Goal: Transaction & Acquisition: Purchase product/service

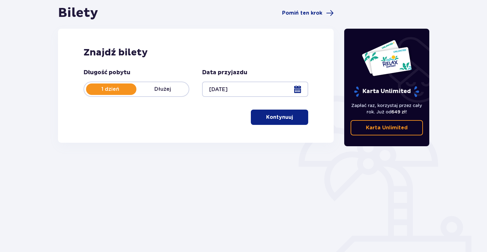
scroll to position [64, 0]
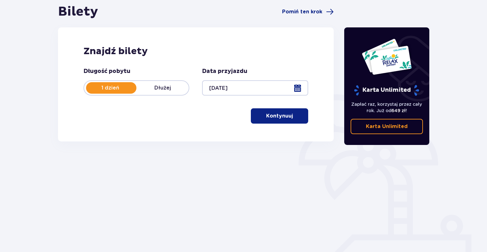
click at [290, 113] on span "button" at bounding box center [294, 116] width 8 height 8
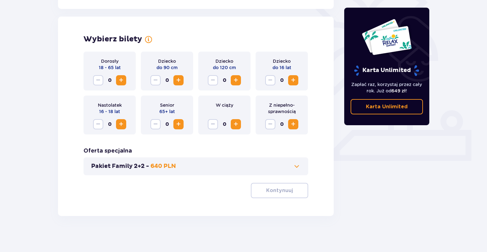
scroll to position [170, 0]
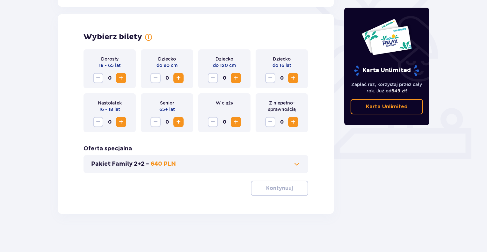
click at [121, 77] on span "Increase" at bounding box center [121, 78] width 8 height 8
click at [289, 76] on span "Increase" at bounding box center [293, 78] width 8 height 8
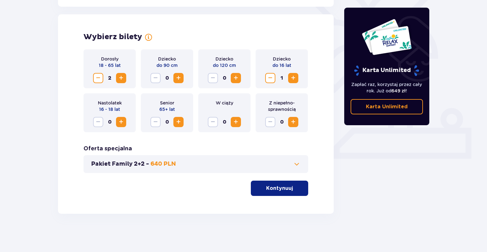
click at [289, 76] on span "Increase" at bounding box center [293, 78] width 8 height 8
click at [265, 75] on button "Decrease" at bounding box center [270, 78] width 10 height 10
click at [299, 73] on div "Dziecko do 16 lat 1" at bounding box center [281, 68] width 52 height 39
click at [292, 75] on span "Increase" at bounding box center [293, 78] width 8 height 8
click at [285, 188] on p "Kontynuuj" at bounding box center [279, 188] width 27 height 7
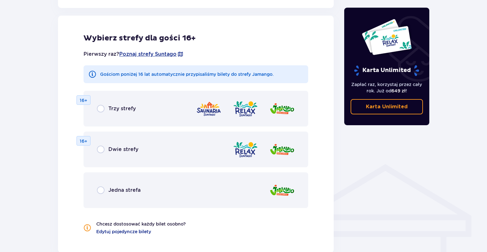
scroll to position [354, 0]
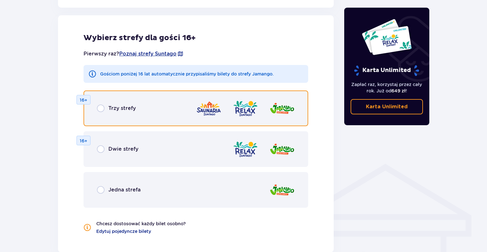
click at [99, 107] on input "radio" at bounding box center [101, 108] width 8 height 8
radio input "true"
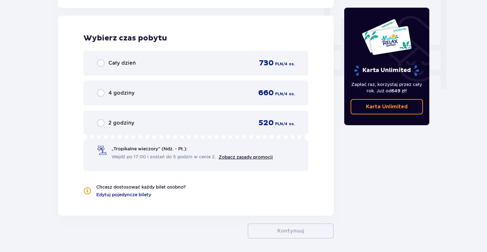
scroll to position [598, 0]
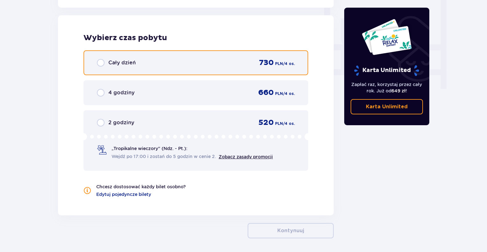
click at [100, 60] on input "radio" at bounding box center [101, 63] width 8 height 8
radio input "true"
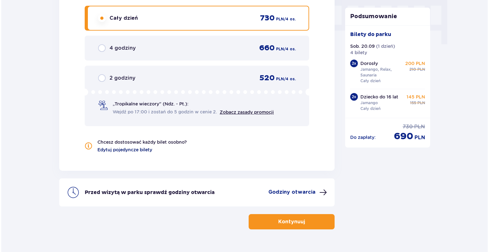
scroll to position [657, 0]
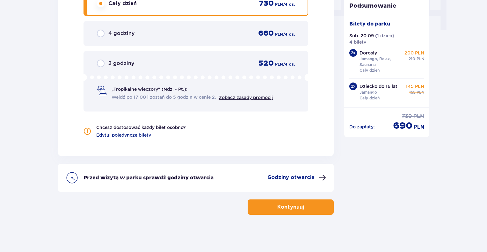
drag, startPoint x: 147, startPoint y: 166, endPoint x: 322, endPoint y: 175, distance: 174.5
click at [322, 175] on span at bounding box center [322, 178] width 8 height 8
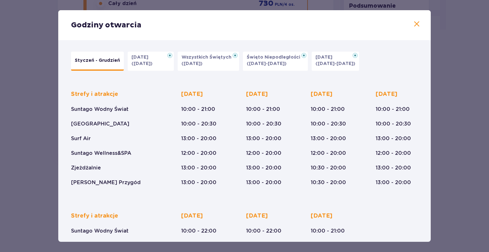
drag, startPoint x: 182, startPoint y: 113, endPoint x: 32, endPoint y: 100, distance: 150.2
click at [32, 100] on div "Godziny otwarcia Styczeń - Grudzień Halloween (31.10.25) Wszystkich Świętych (0…" at bounding box center [244, 126] width 489 height 252
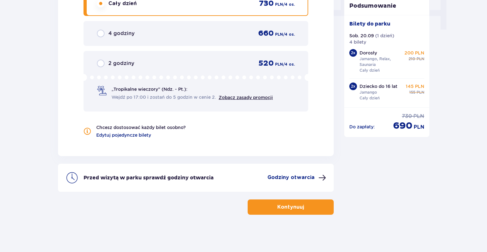
click at [290, 178] on p "Godziny otwarcia" at bounding box center [290, 177] width 47 height 7
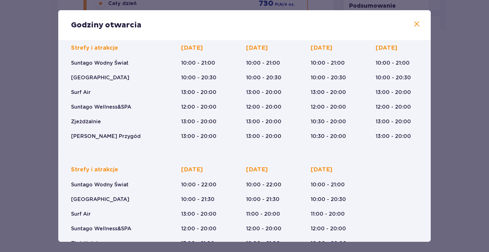
scroll to position [32, 0]
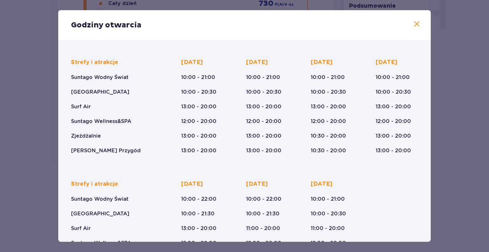
click at [360, 167] on div "Strefy i atrakcje Suntago Wodny Świat Crocodile Island Surf Air Suntago Wellnes…" at bounding box center [244, 161] width 355 height 227
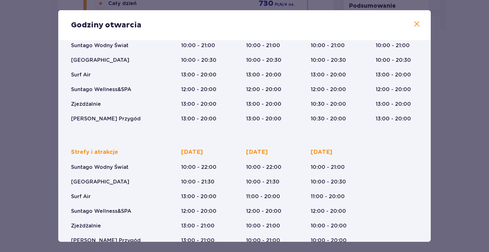
scroll to position [79, 0]
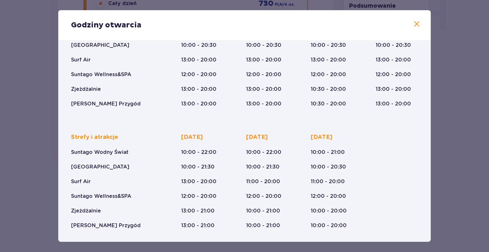
drag, startPoint x: 359, startPoint y: 166, endPoint x: 360, endPoint y: 174, distance: 8.0
click at [360, 174] on div "Strefy i atrakcje Suntago Wodny Świat Crocodile Island Surf Air Suntago Wellnes…" at bounding box center [244, 176] width 347 height 106
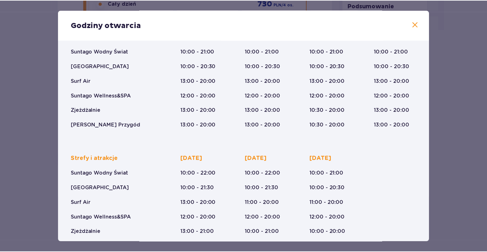
scroll to position [47, 0]
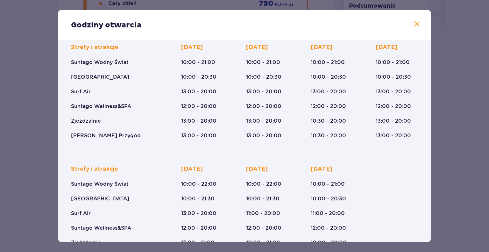
click at [416, 23] on span at bounding box center [417, 24] width 8 height 8
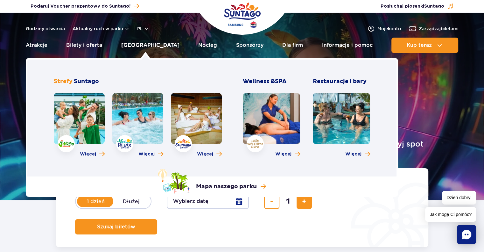
click at [145, 44] on link "[GEOGRAPHIC_DATA]" at bounding box center [150, 45] width 58 height 15
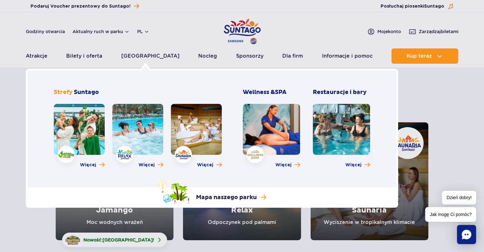
click at [71, 124] on link at bounding box center [79, 129] width 51 height 51
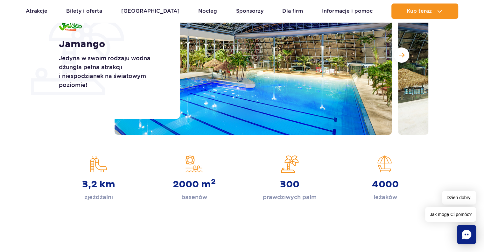
scroll to position [159, 0]
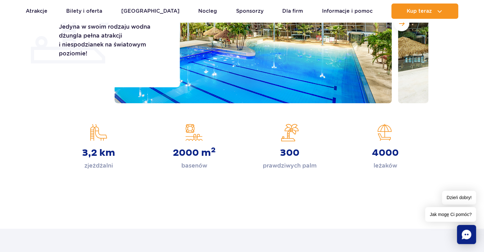
drag, startPoint x: 220, startPoint y: 159, endPoint x: 215, endPoint y: 192, distance: 33.0
click at [215, 192] on div "Strona główna Jamango Jamango Jedyna w swoim rodzaju wodna dżungla pełna atrakc…" at bounding box center [242, 60] width 484 height 296
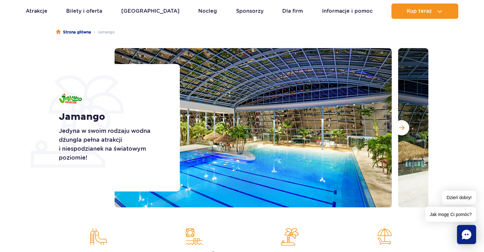
scroll to position [96, 0]
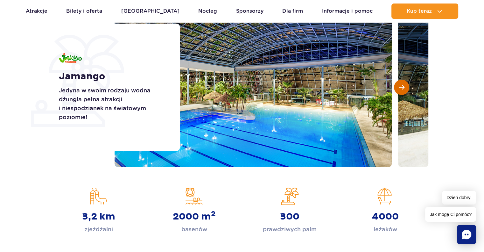
click at [405, 90] on button "Następny slajd" at bounding box center [401, 87] width 15 height 15
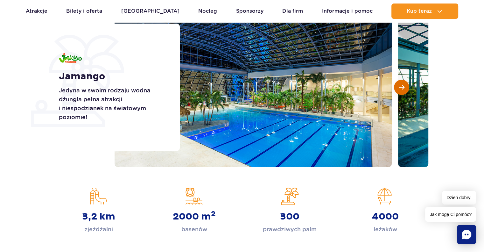
click at [405, 90] on button "Następny slajd" at bounding box center [401, 87] width 15 height 15
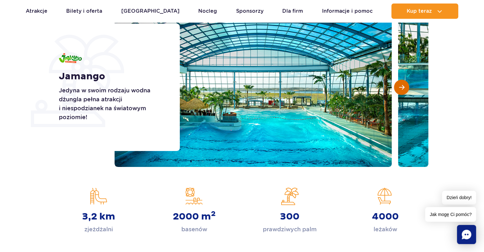
click at [405, 90] on button "Następny slajd" at bounding box center [401, 87] width 15 height 15
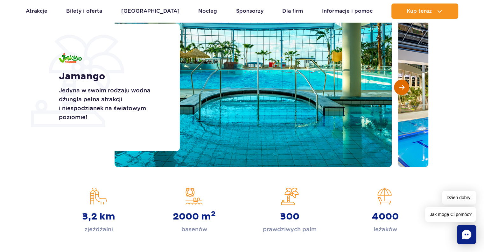
click at [405, 90] on button "Następny slajd" at bounding box center [401, 87] width 15 height 15
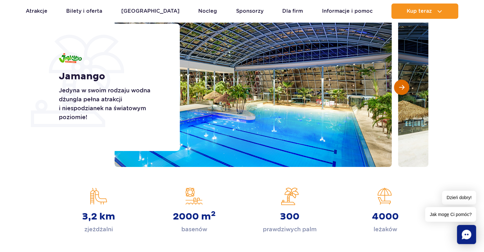
click at [405, 90] on button "Następny slajd" at bounding box center [401, 87] width 15 height 15
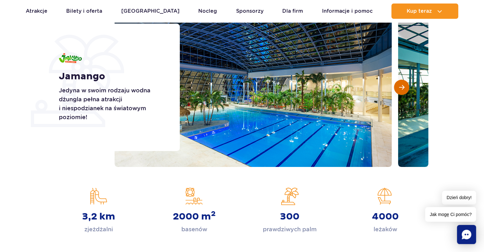
click at [405, 90] on button "Następny slajd" at bounding box center [401, 87] width 15 height 15
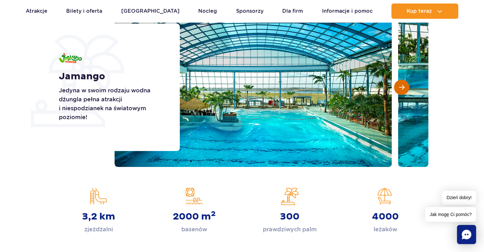
click at [405, 90] on button "Następny slajd" at bounding box center [401, 87] width 15 height 15
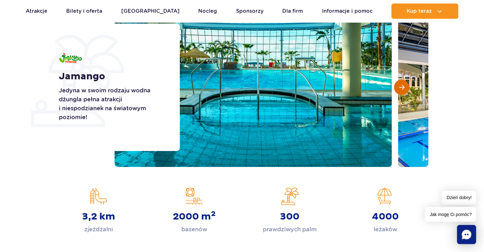
click at [405, 90] on button "Następny slajd" at bounding box center [401, 87] width 15 height 15
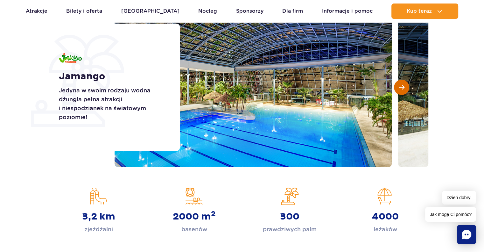
click at [405, 90] on button "Następny slajd" at bounding box center [401, 87] width 15 height 15
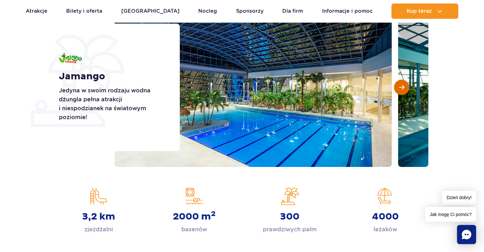
click at [405, 90] on button "Następny slajd" at bounding box center [401, 87] width 15 height 15
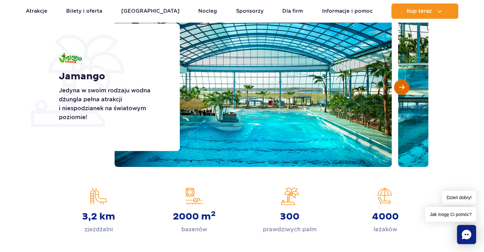
click at [405, 90] on button "Następny slajd" at bounding box center [401, 87] width 15 height 15
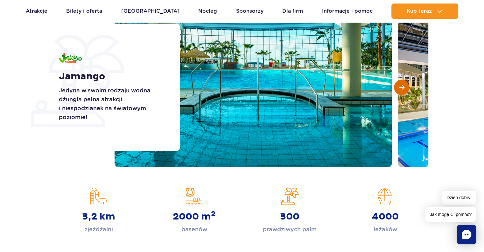
click at [405, 90] on button "Następny slajd" at bounding box center [401, 87] width 15 height 15
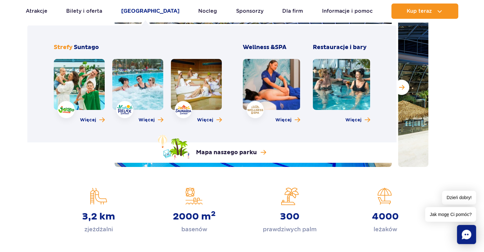
click at [145, 12] on link "[GEOGRAPHIC_DATA]" at bounding box center [150, 11] width 58 height 15
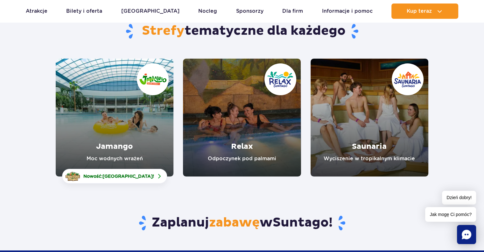
scroll to position [96, 0]
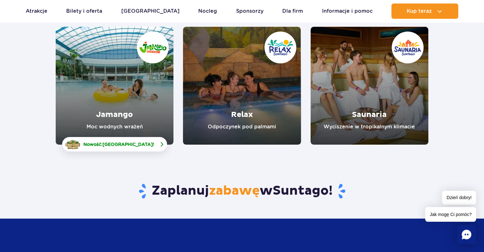
click at [140, 143] on span "[GEOGRAPHIC_DATA]" at bounding box center [128, 144] width 50 height 5
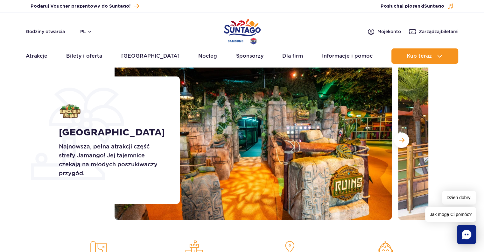
scroll to position [32, 0]
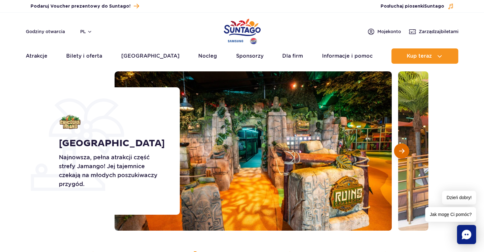
click at [402, 149] on span "Następny slajd" at bounding box center [401, 151] width 5 height 6
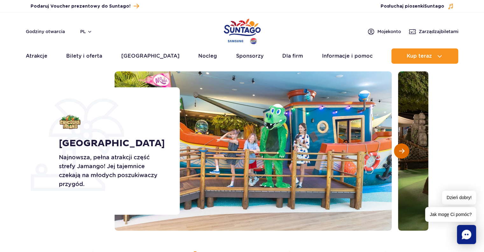
click at [404, 148] on span "Następny slajd" at bounding box center [401, 151] width 5 height 6
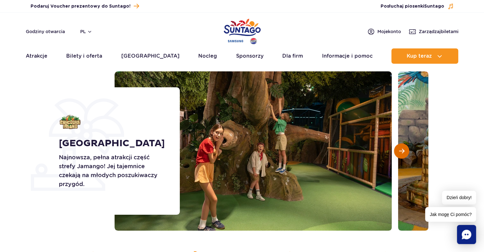
click at [401, 148] on span "Następny slajd" at bounding box center [401, 151] width 5 height 6
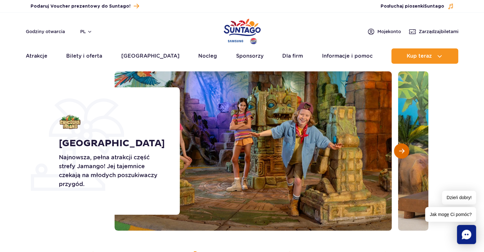
click at [401, 148] on span "Następny slajd" at bounding box center [401, 151] width 5 height 6
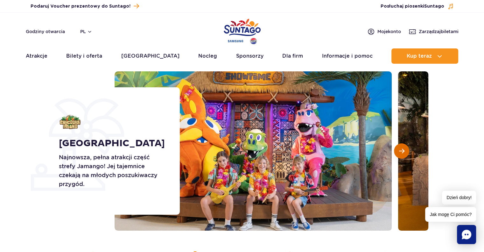
click at [401, 148] on span "Następny slajd" at bounding box center [401, 151] width 5 height 6
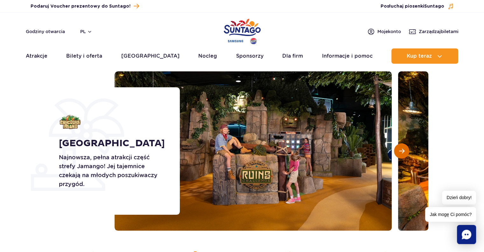
click at [401, 148] on span "Następny slajd" at bounding box center [401, 151] width 5 height 6
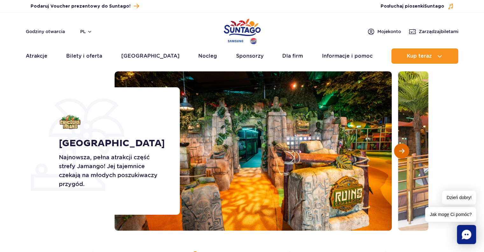
click at [401, 148] on span "Następny slajd" at bounding box center [401, 151] width 5 height 6
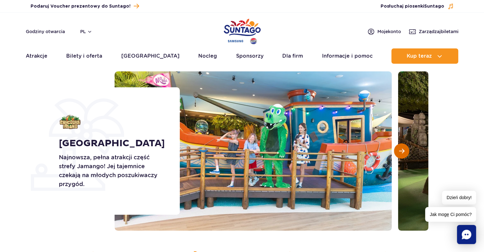
click at [401, 148] on span "Następny slajd" at bounding box center [401, 151] width 5 height 6
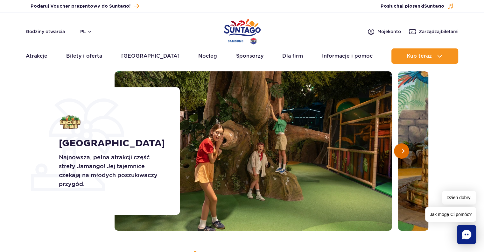
click at [401, 148] on span "Następny slajd" at bounding box center [401, 151] width 5 height 6
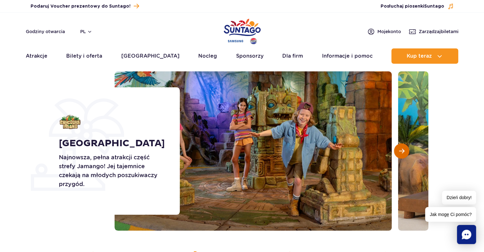
click at [401, 148] on span "Następny slajd" at bounding box center [401, 151] width 5 height 6
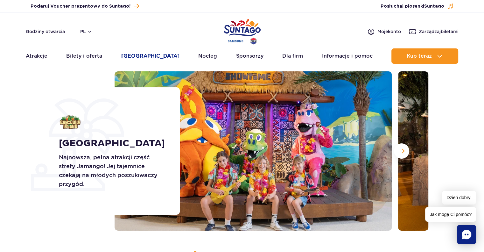
click at [139, 54] on link "[GEOGRAPHIC_DATA]" at bounding box center [150, 55] width 58 height 15
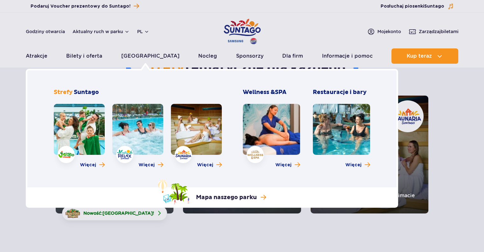
scroll to position [64, 0]
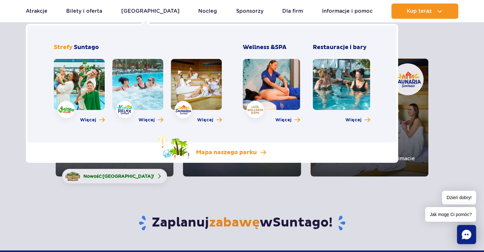
click at [226, 154] on p "Mapa naszego parku" at bounding box center [226, 153] width 61 height 8
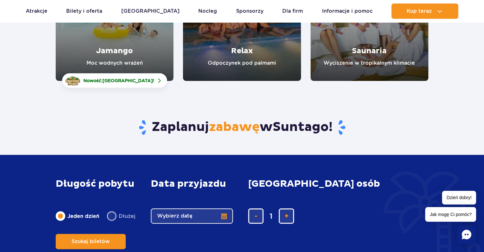
scroll to position [96, 0]
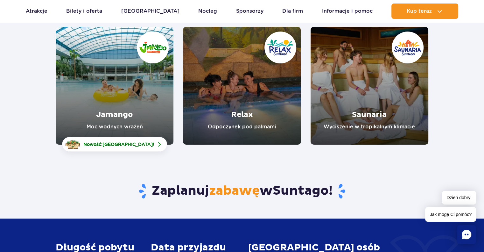
click at [253, 103] on link "Relax" at bounding box center [242, 86] width 118 height 118
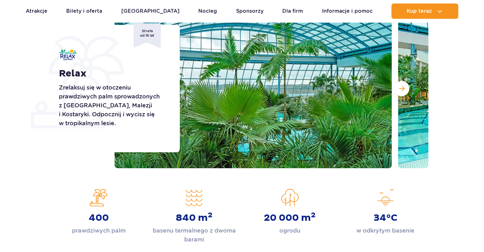
scroll to position [96, 0]
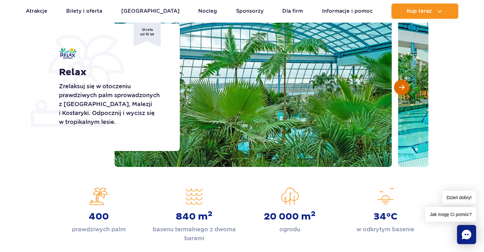
click at [403, 85] on span "Następny slajd" at bounding box center [401, 87] width 5 height 6
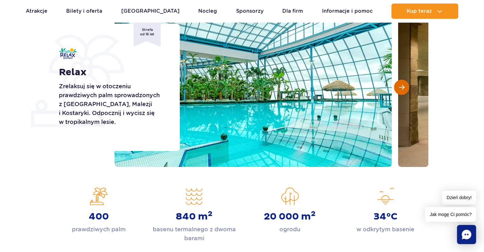
click at [403, 85] on span "Następny slajd" at bounding box center [401, 87] width 5 height 6
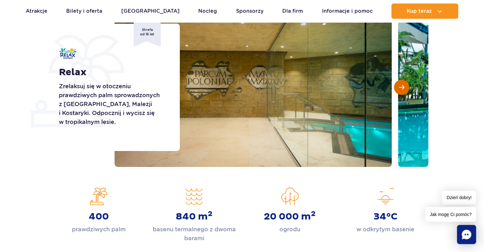
click at [403, 85] on span "Następny slajd" at bounding box center [401, 87] width 5 height 6
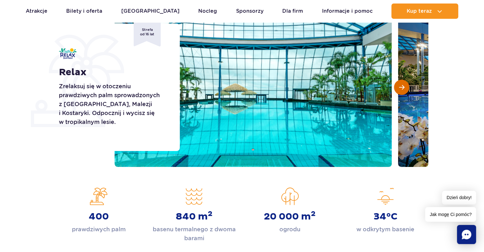
click at [403, 85] on span "Następny slajd" at bounding box center [401, 87] width 5 height 6
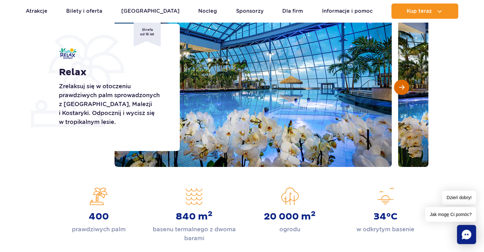
click at [403, 85] on span "Następny slajd" at bounding box center [401, 87] width 5 height 6
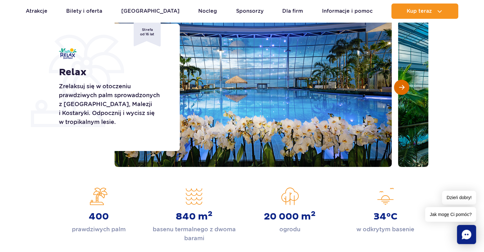
click at [403, 85] on span "Następny slajd" at bounding box center [401, 87] width 5 height 6
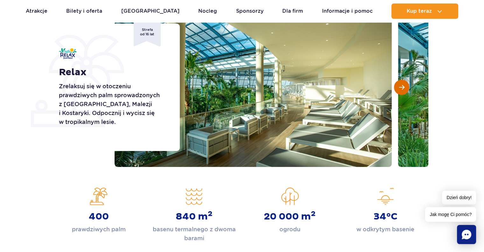
click at [403, 85] on span "Następny slajd" at bounding box center [401, 87] width 5 height 6
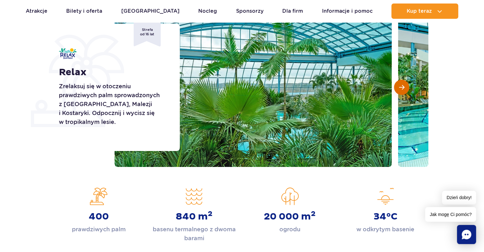
click at [403, 85] on span "Następny slajd" at bounding box center [401, 87] width 5 height 6
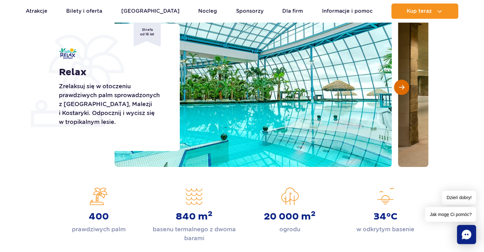
click at [403, 85] on span "Następny slajd" at bounding box center [401, 87] width 5 height 6
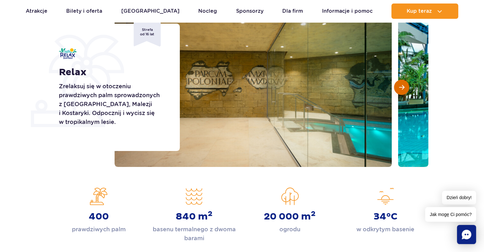
click at [403, 85] on span "Następny slajd" at bounding box center [401, 87] width 5 height 6
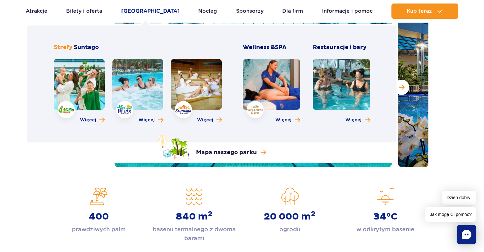
click at [145, 8] on link "[GEOGRAPHIC_DATA]" at bounding box center [150, 11] width 58 height 15
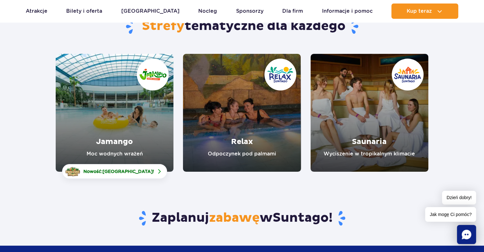
scroll to position [32, 0]
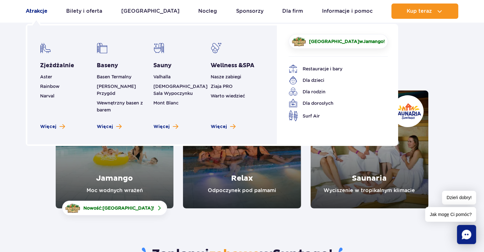
click at [37, 10] on link "Atrakcje" at bounding box center [37, 11] width 22 height 15
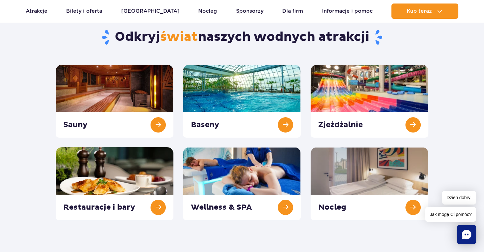
scroll to position [64, 0]
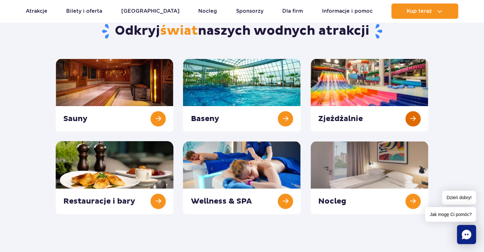
click at [341, 74] on link at bounding box center [370, 95] width 118 height 73
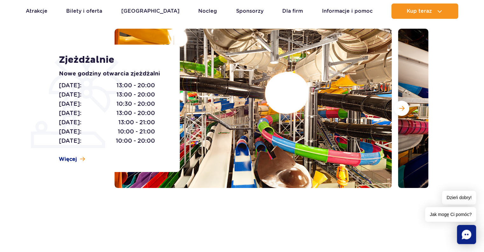
scroll to position [64, 0]
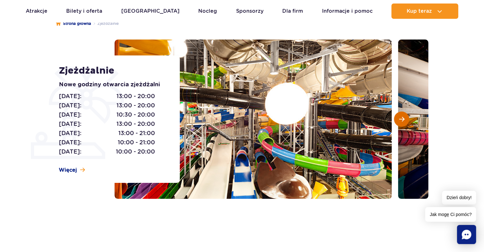
click at [405, 120] on span "Następny slajd" at bounding box center [401, 119] width 5 height 6
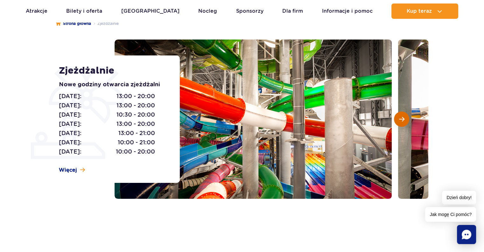
click at [404, 120] on span "Następny slajd" at bounding box center [401, 119] width 5 height 6
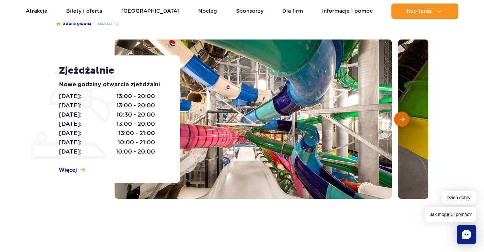
click at [404, 120] on span "Następny slajd" at bounding box center [401, 119] width 5 height 6
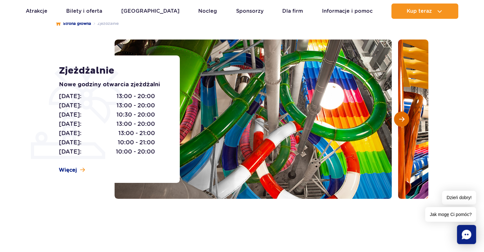
click at [404, 120] on span "Następny slajd" at bounding box center [401, 119] width 5 height 6
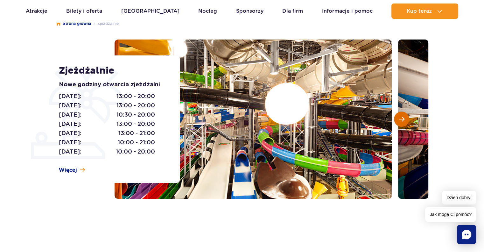
click at [404, 120] on span "Następny slajd" at bounding box center [401, 119] width 5 height 6
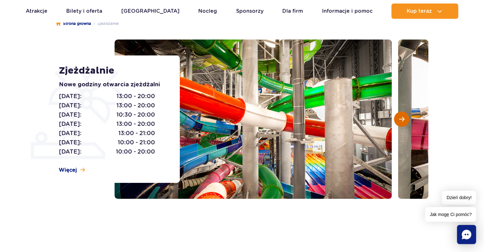
click at [404, 120] on span "Następny slajd" at bounding box center [401, 119] width 5 height 6
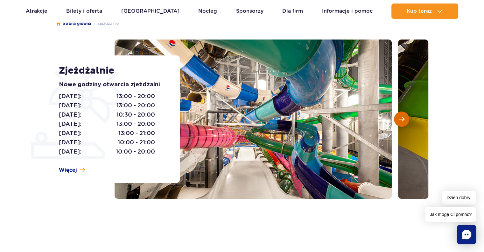
click at [404, 120] on span "Następny slajd" at bounding box center [401, 119] width 5 height 6
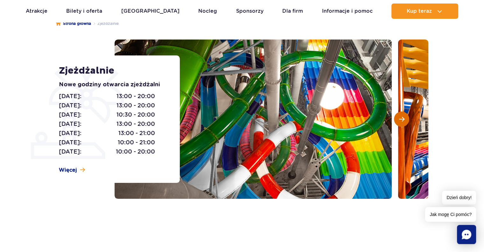
click at [404, 120] on span "Następny slajd" at bounding box center [401, 119] width 5 height 6
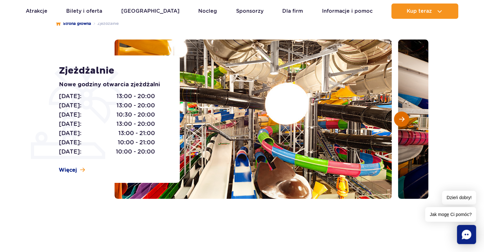
click at [404, 120] on span "Następny slajd" at bounding box center [401, 119] width 5 height 6
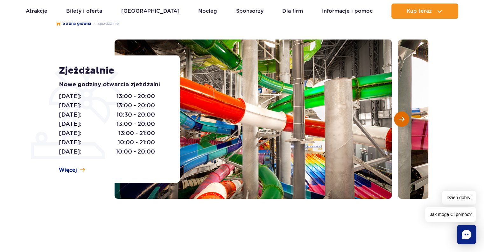
click at [404, 120] on span "Następny slajd" at bounding box center [401, 119] width 5 height 6
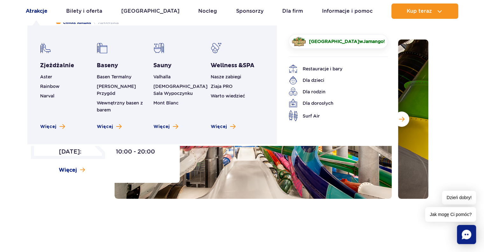
click at [30, 10] on link "Atrakcje" at bounding box center [37, 11] width 22 height 15
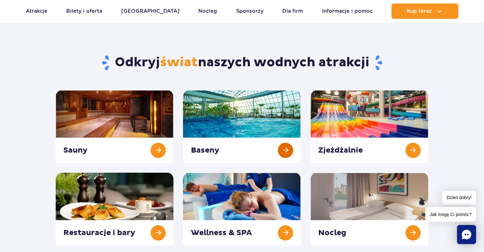
scroll to position [64, 0]
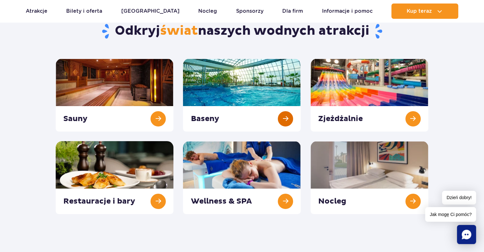
click at [242, 84] on link at bounding box center [242, 95] width 118 height 73
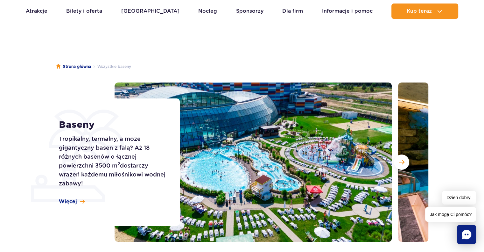
scroll to position [32, 0]
